Goal: Task Accomplishment & Management: Complete application form

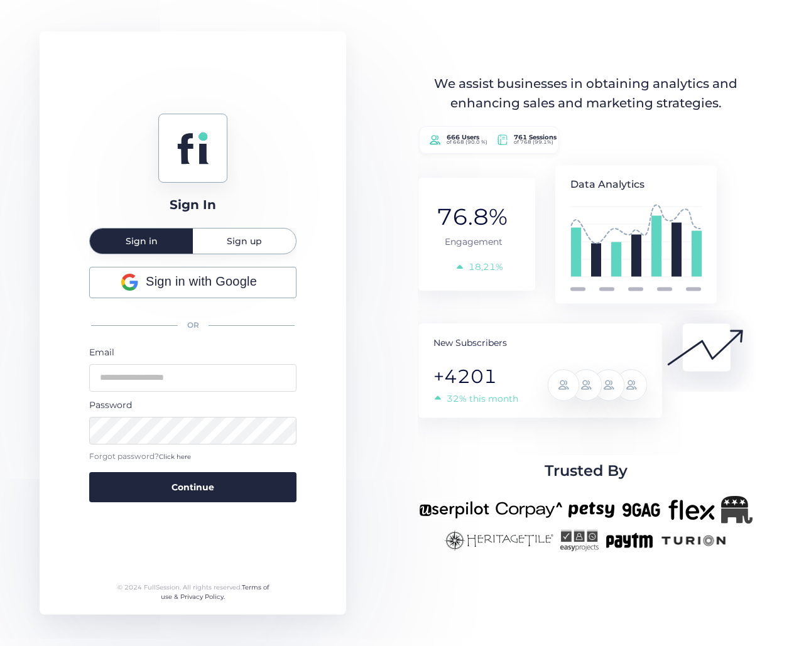
click at [236, 247] on span "Sign up" at bounding box center [244, 241] width 35 height 25
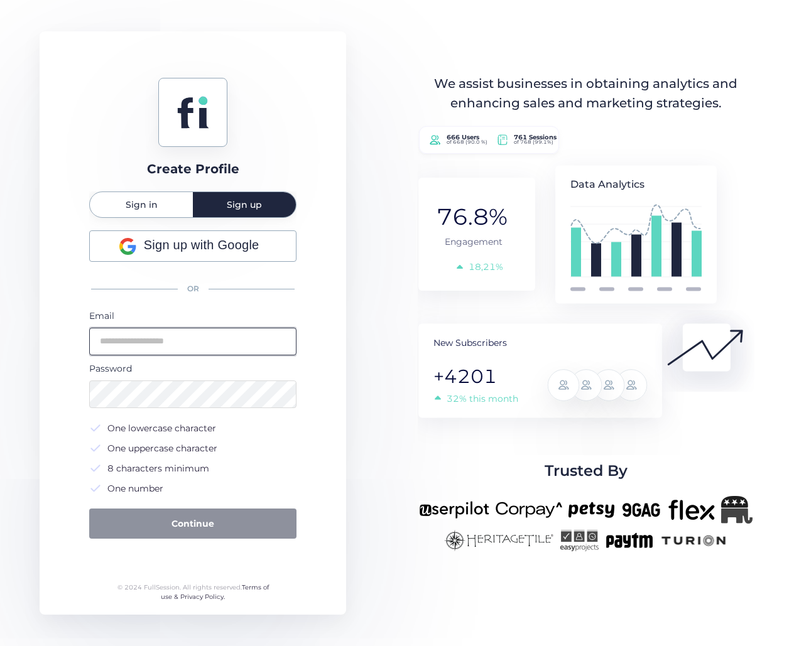
click at [144, 342] on input "email" at bounding box center [192, 342] width 207 height 28
type input "**********"
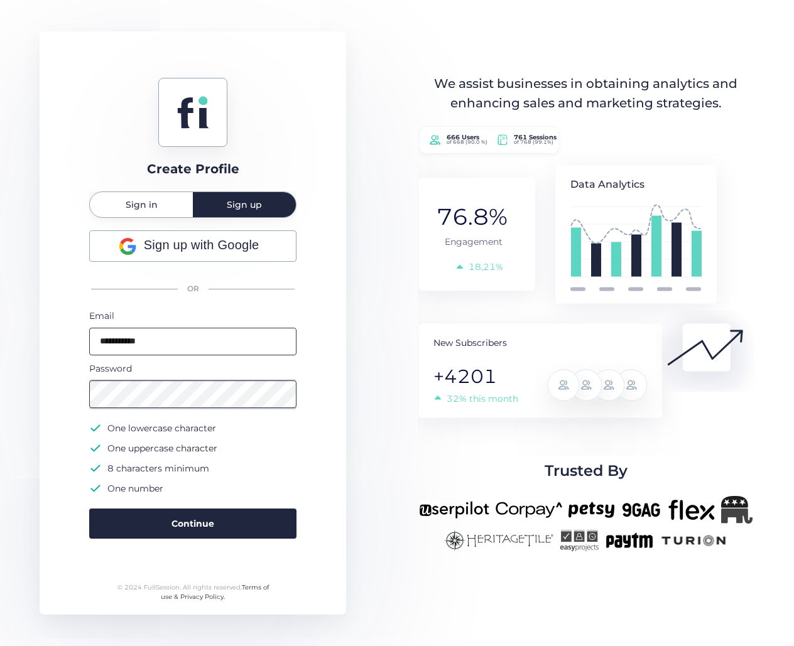
click at [89, 509] on button "Continue" at bounding box center [192, 524] width 207 height 30
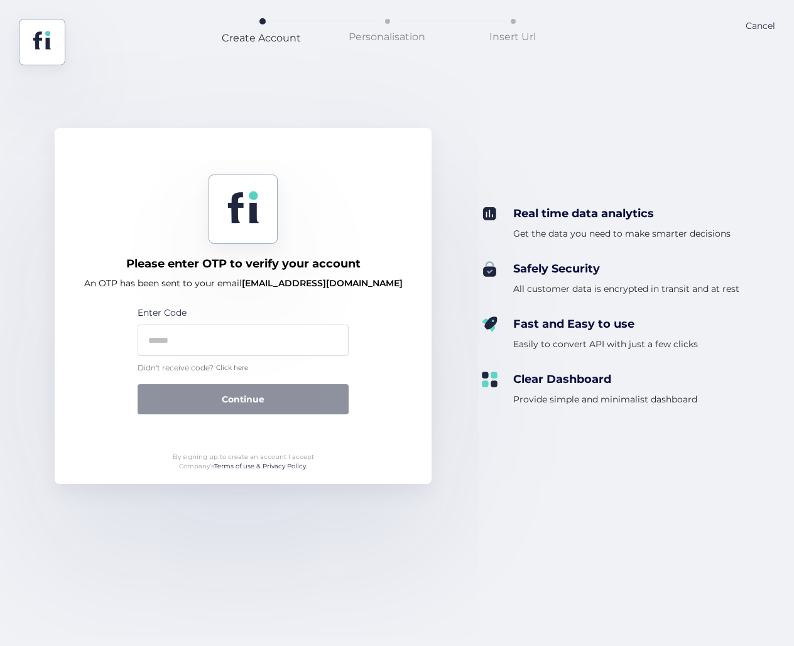
click at [238, 368] on span "Click here" at bounding box center [232, 368] width 32 height 10
click at [65, 569] on div "Create Account Personalisation Insert Url Cancel Please enter OTP to verify you…" at bounding box center [397, 323] width 794 height 646
